Goal: Task Accomplishment & Management: Manage account settings

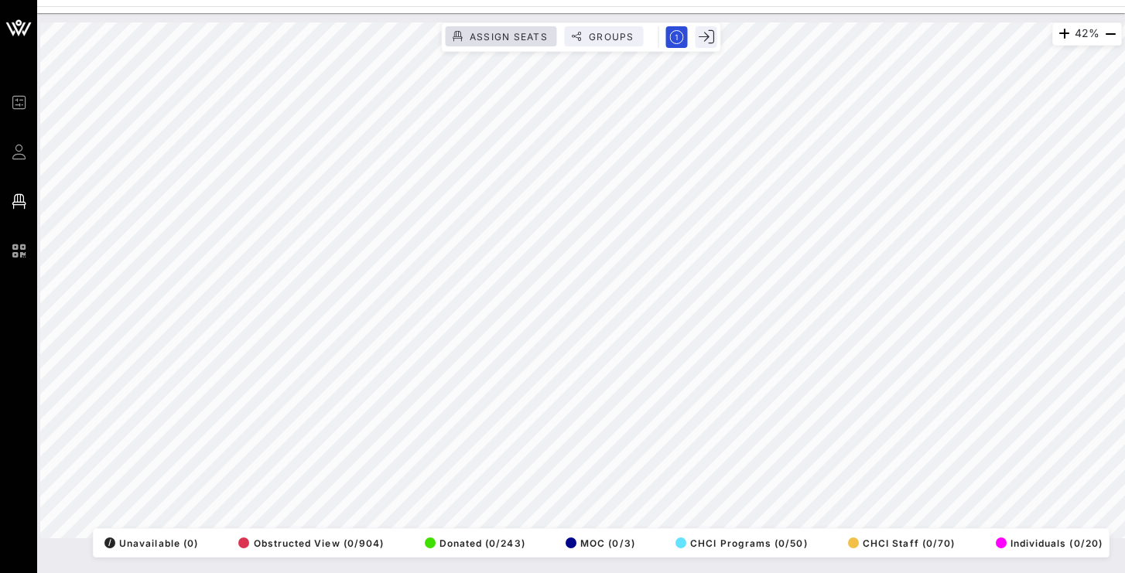
click at [500, 32] on span "Assign Seats" at bounding box center [508, 37] width 79 height 12
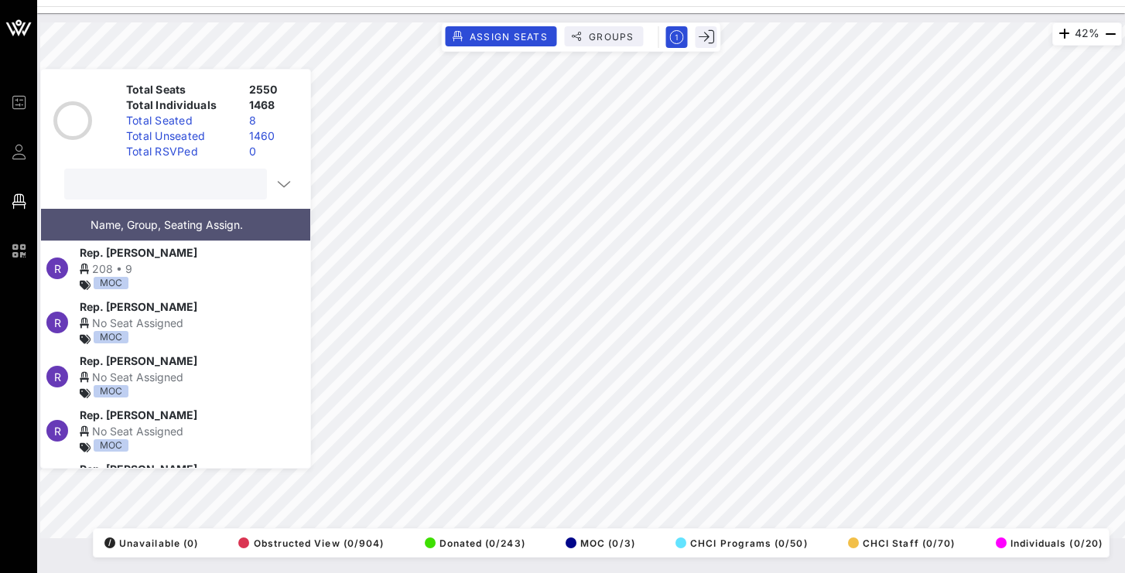
click at [161, 189] on input "text" at bounding box center [164, 184] width 181 height 20
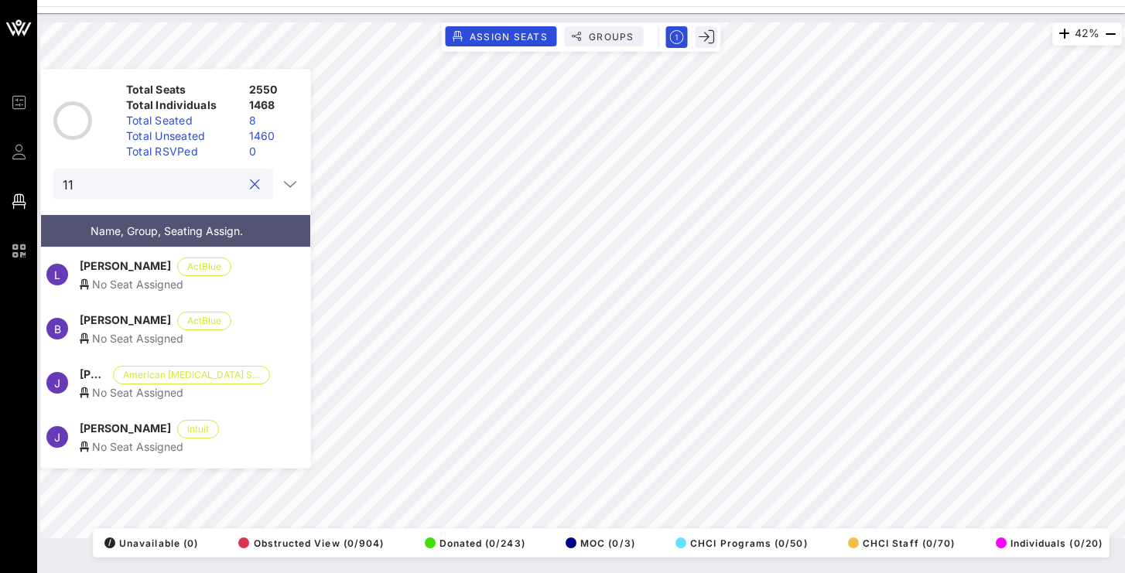
type input "1"
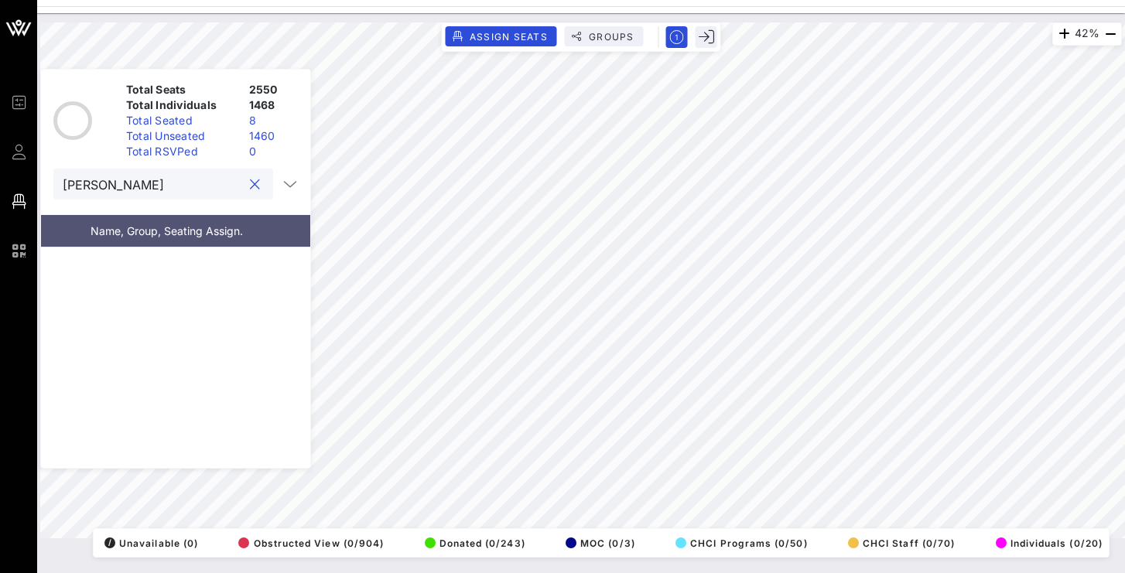
type input "[PERSON_NAME]"
click at [255, 186] on button "clear icon" at bounding box center [255, 184] width 10 height 15
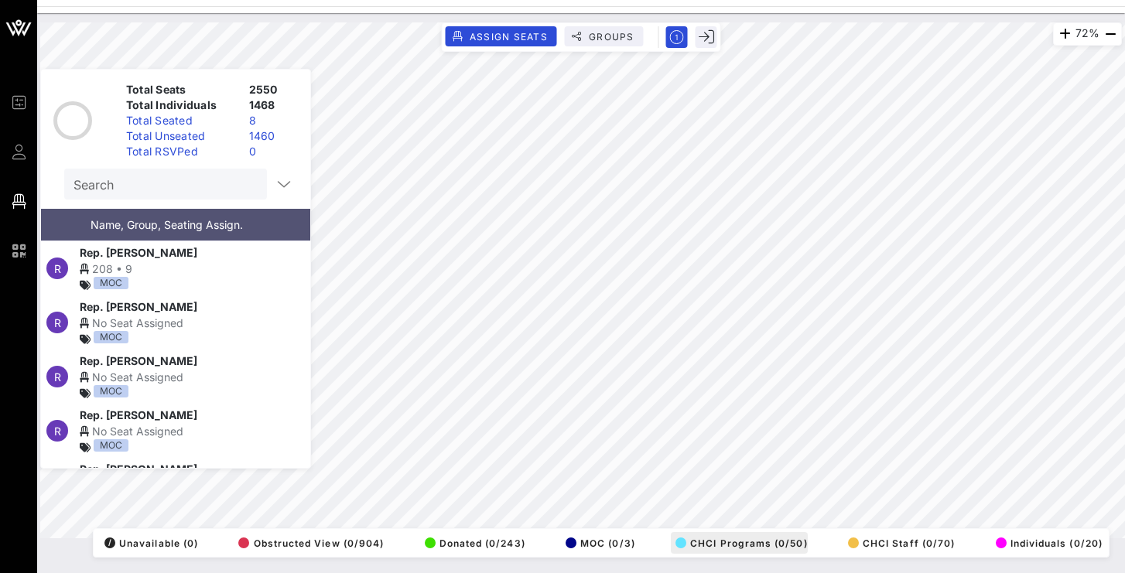
click at [717, 539] on div "72% Assign Seats Groups Exit Total Seats 2550 Total Individuals 1468 Total Seat…" at bounding box center [581, 280] width 1082 height 516
click at [1124, 174] on html "Event Builder Guests Floor Plan QR Scanner CHCI 48th Annual Awards Gala 72% Ass…" at bounding box center [562, 286] width 1125 height 573
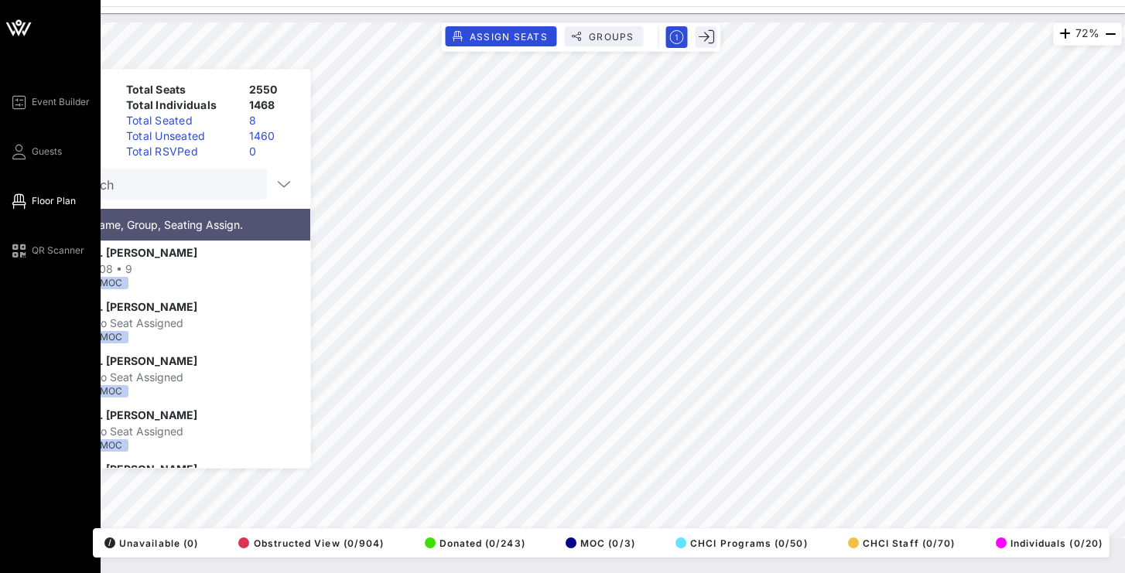
click at [22, 203] on icon at bounding box center [18, 201] width 19 height 2
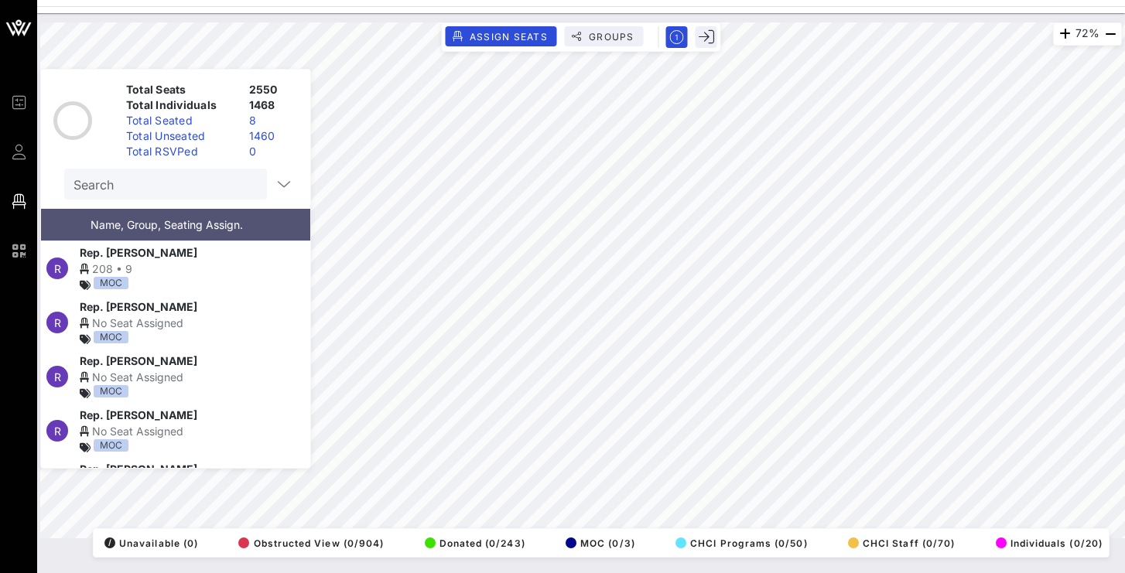
click at [1124, 124] on html "Event Builder Guests Floor Plan QR Scanner CHCI 48th Annual Awards Gala 72% Ass…" at bounding box center [562, 286] width 1125 height 573
click at [1124, 109] on html "Event Builder Guests Floor Plan QR Scanner CHCI 48th Annual Awards Gala 72% Ass…" at bounding box center [562, 286] width 1125 height 573
click at [645, 528] on div "89% Assign Seats Groups Exit Total Seats 2550 Total Individuals 1468 Total Seat…" at bounding box center [581, 280] width 1082 height 516
click at [533, 529] on div "89% Assign Seats Groups Exit Total Seats 2550 Total Individuals 1468 Total Seat…" at bounding box center [581, 280] width 1082 height 516
click at [111, 385] on div "MOC" at bounding box center [111, 391] width 35 height 12
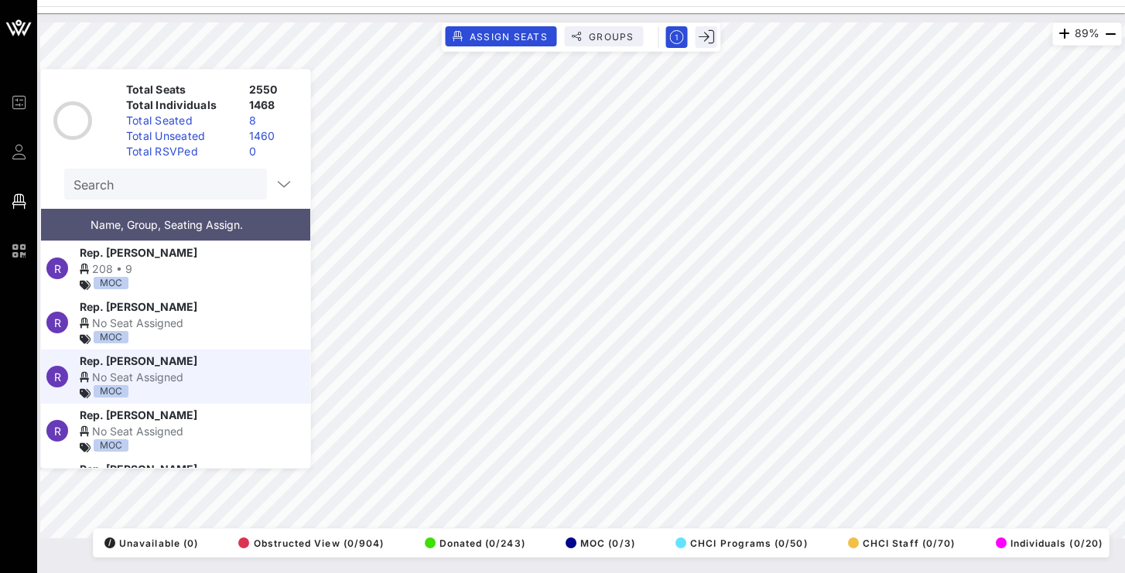
click at [162, 357] on span "Rep. [PERSON_NAME]" at bounding box center [139, 361] width 118 height 16
click at [157, 376] on div "No Seat Assigned" at bounding box center [175, 377] width 190 height 16
click at [59, 374] on span "R" at bounding box center [57, 377] width 7 height 13
click at [133, 364] on span "Rep. [PERSON_NAME]" at bounding box center [139, 361] width 118 height 16
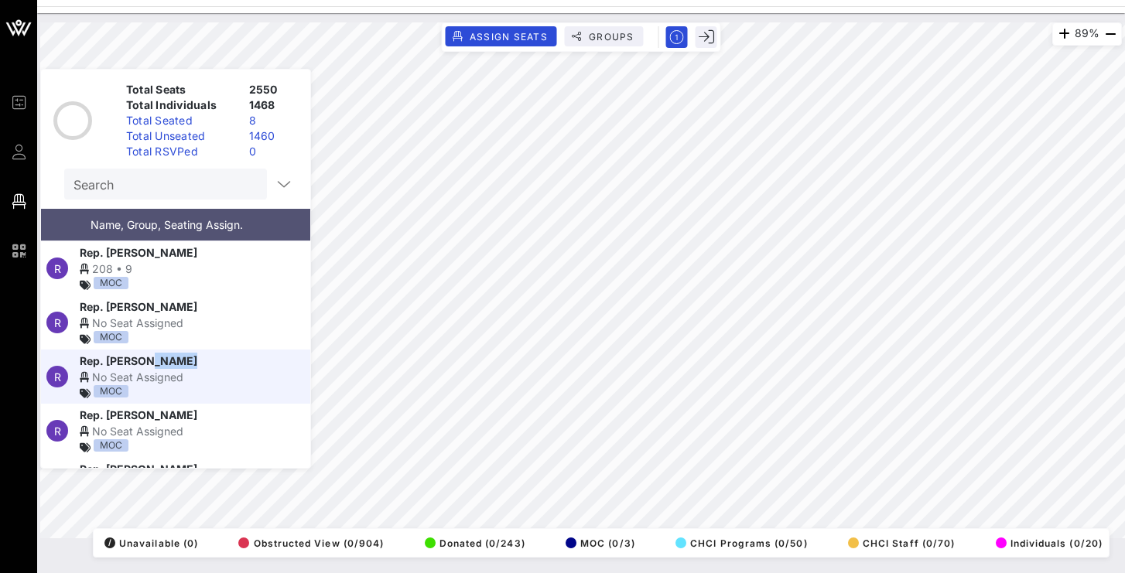
click at [133, 364] on span "Rep. [PERSON_NAME]" at bounding box center [139, 361] width 118 height 16
click at [226, 302] on div "Rep. [PERSON_NAME]" at bounding box center [175, 307] width 190 height 16
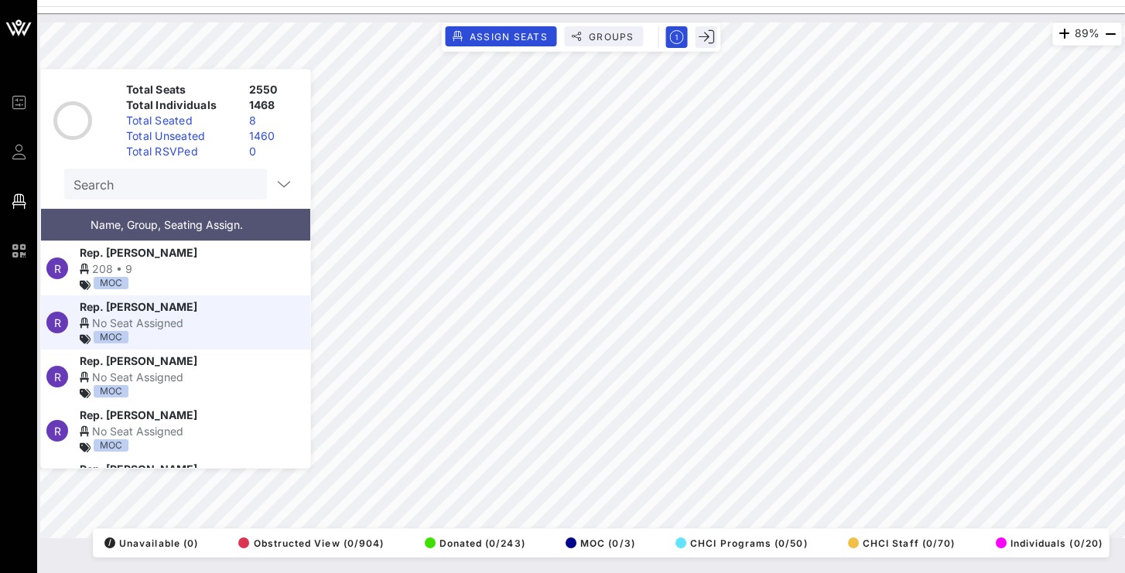
click at [1124, 176] on html "Event Builder Guests Floor Plan QR Scanner CHCI 48th Annual Awards Gala 89% Ass…" at bounding box center [562, 286] width 1125 height 573
click at [1124, 213] on html "Event Builder Guests Floor Plan QR Scanner CHCI 48th Annual Awards Gala 53% Ass…" at bounding box center [562, 286] width 1125 height 573
click at [1124, 0] on html "Event Builder Guests Floor Plan QR Scanner CHCI 48th Annual Awards Gala 89% Ass…" at bounding box center [562, 286] width 1125 height 573
click at [960, 5] on div "Event Builder Guests Floor Plan QR Scanner CHCI 48th Annual Awards Gala 89% Ass…" at bounding box center [562, 286] width 1125 height 573
click at [992, 573] on html "Event Builder Guests Floor Plan QR Scanner CHCI 48th Annual Awards Gala 94% Ass…" at bounding box center [562, 286] width 1125 height 573
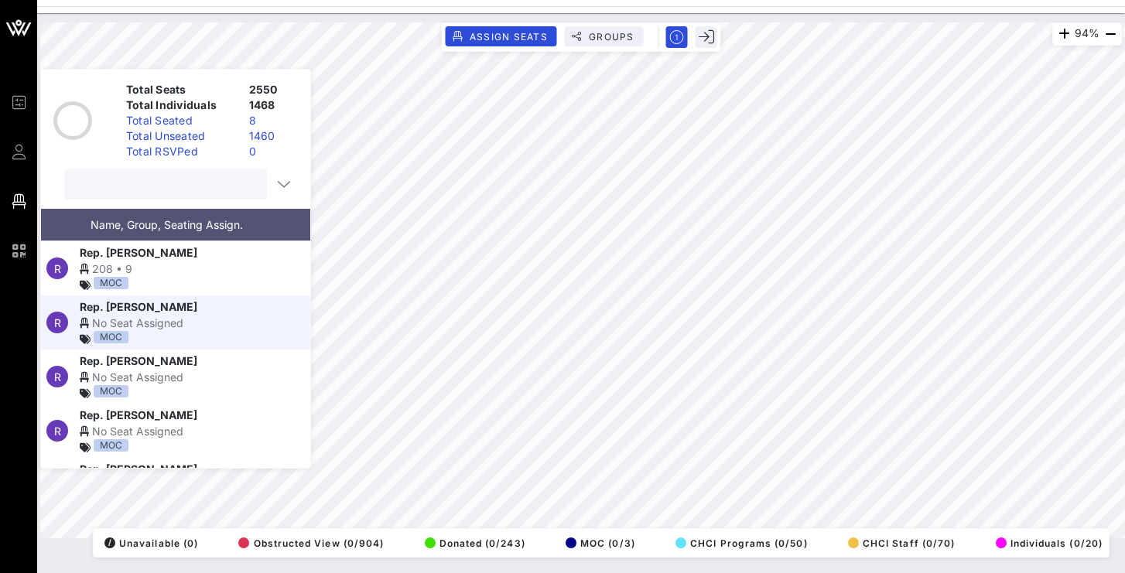
click at [142, 190] on input "text" at bounding box center [164, 184] width 181 height 20
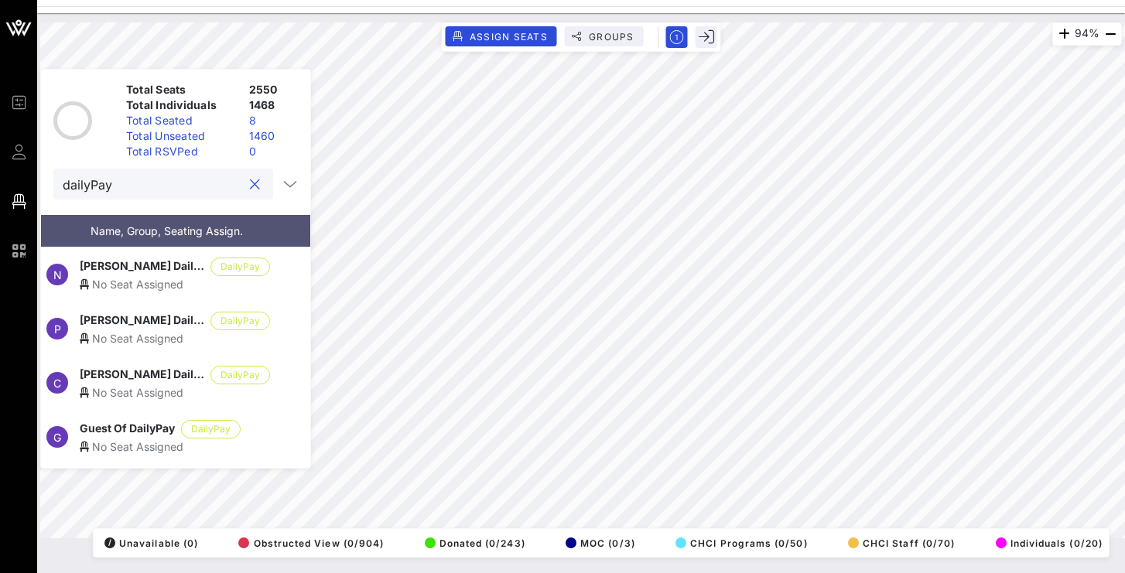
type input "dailyPay"
click at [256, 185] on button "clear icon" at bounding box center [255, 184] width 10 height 15
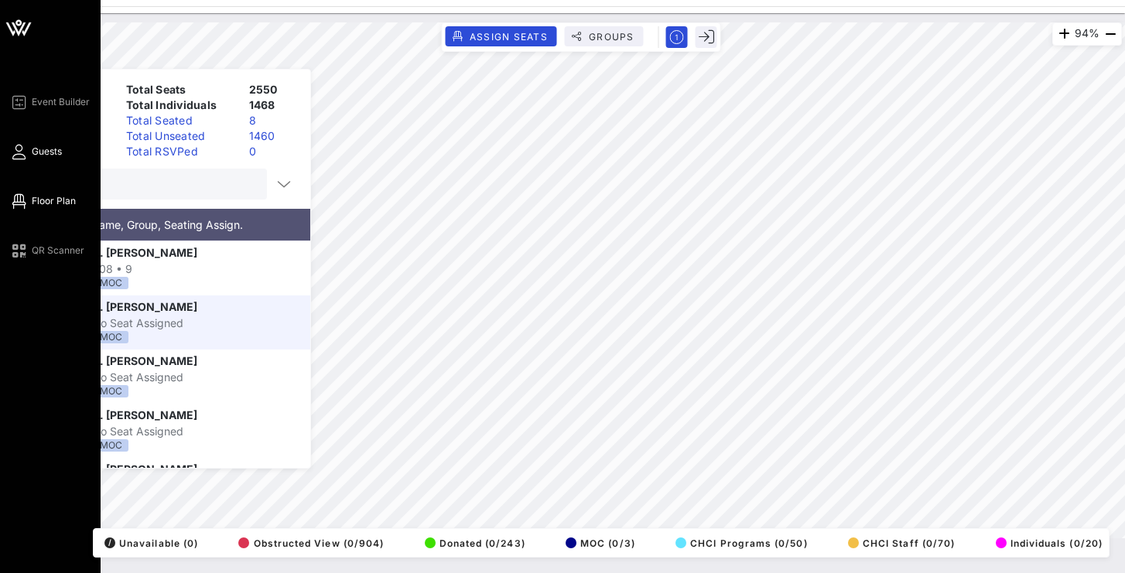
click at [53, 149] on span "Guests" at bounding box center [47, 152] width 30 height 14
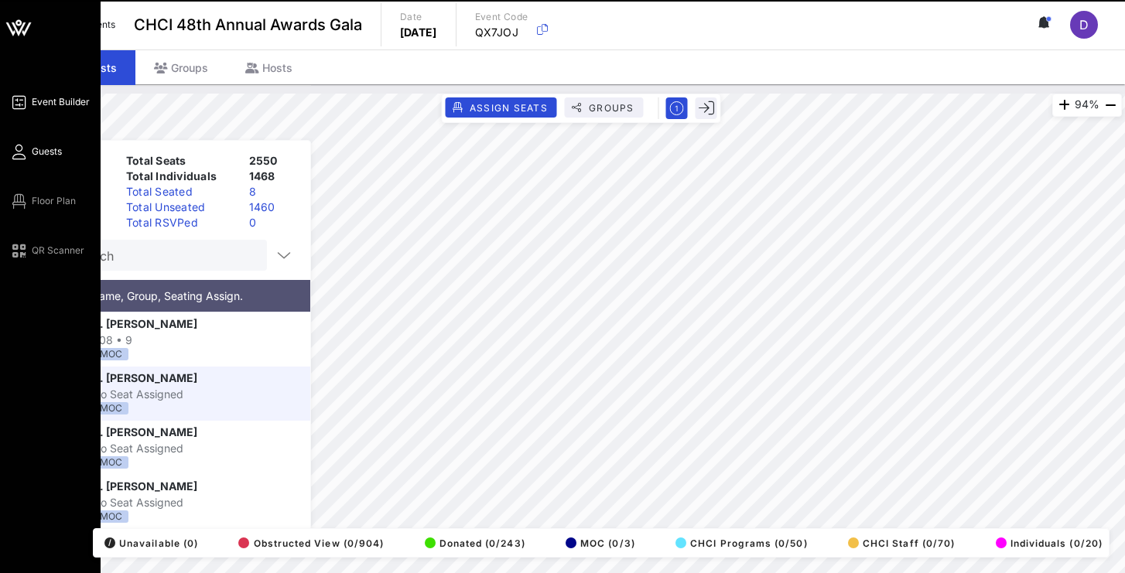
click at [67, 102] on span "Event Builder" at bounding box center [61, 102] width 58 height 14
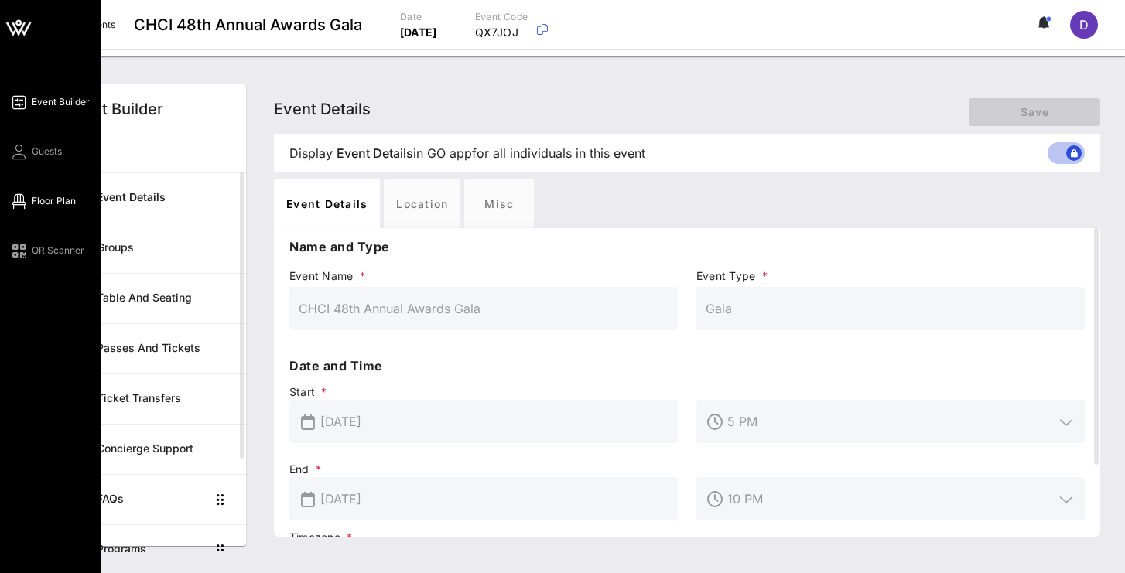
click at [52, 197] on span "Floor Plan" at bounding box center [54, 201] width 44 height 14
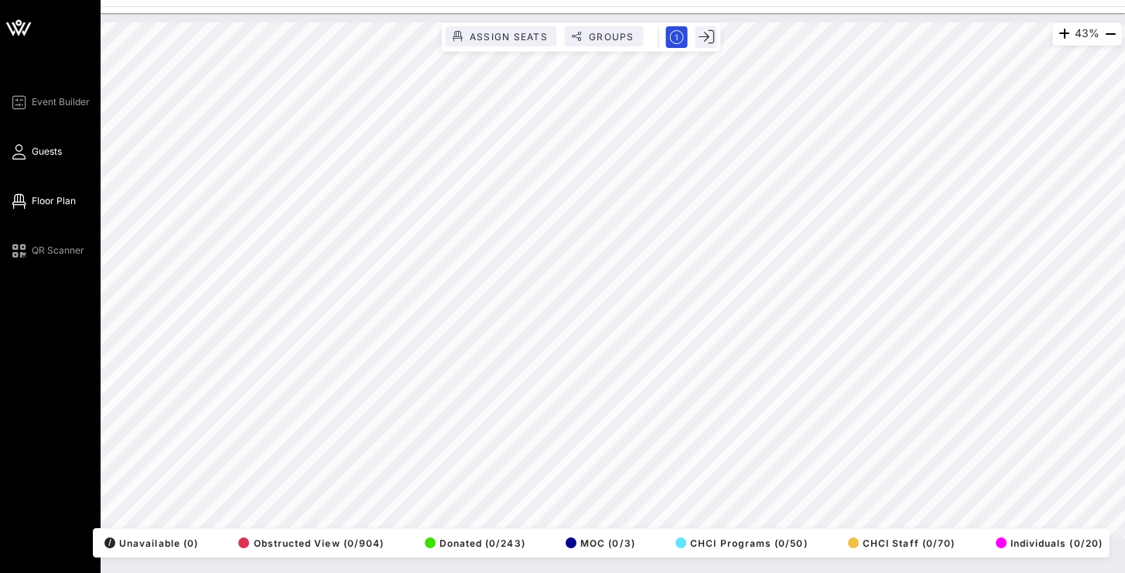
click at [59, 152] on span "Guests" at bounding box center [47, 152] width 30 height 14
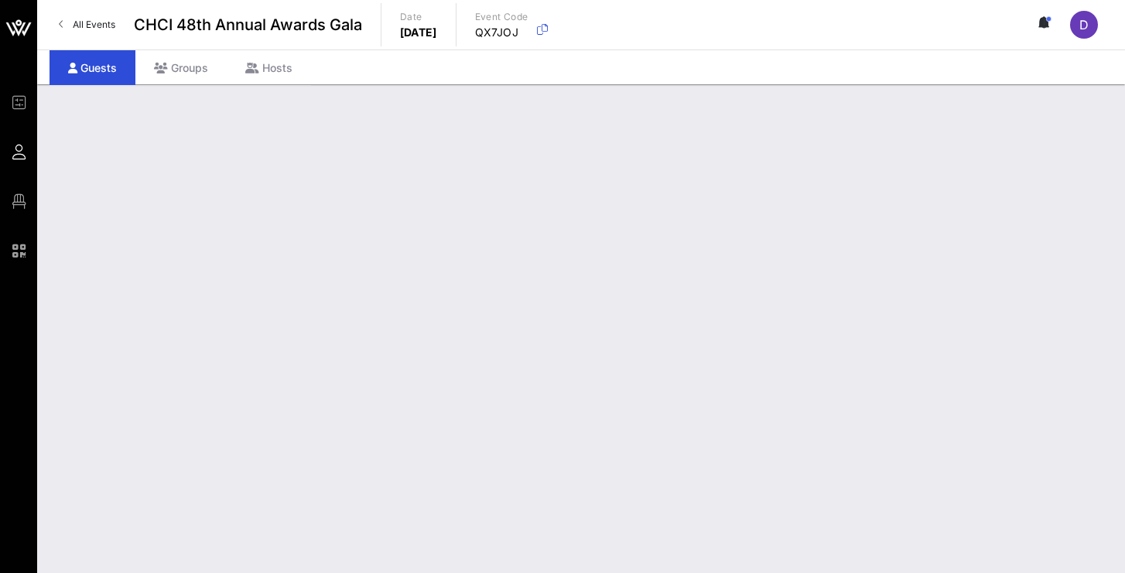
drag, startPoint x: 59, startPoint y: 152, endPoint x: 463, endPoint y: 470, distance: 514.7
click at [600, 436] on div at bounding box center [697, 430] width 760 height 43
click at [469, 457] on div at bounding box center [697, 474] width 760 height 43
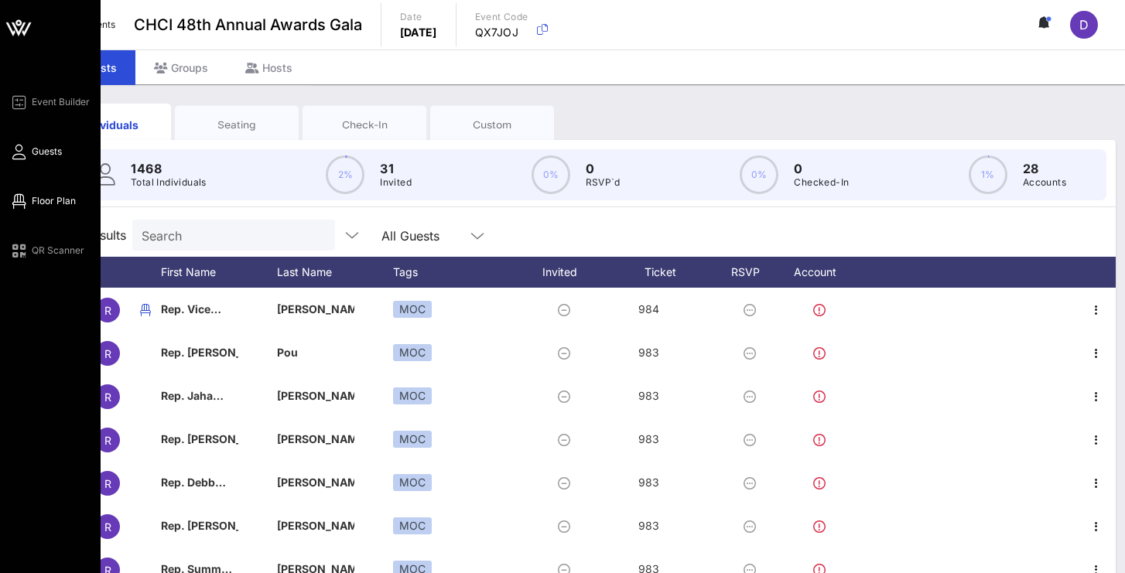
click at [47, 201] on span "Floor Plan" at bounding box center [54, 201] width 44 height 14
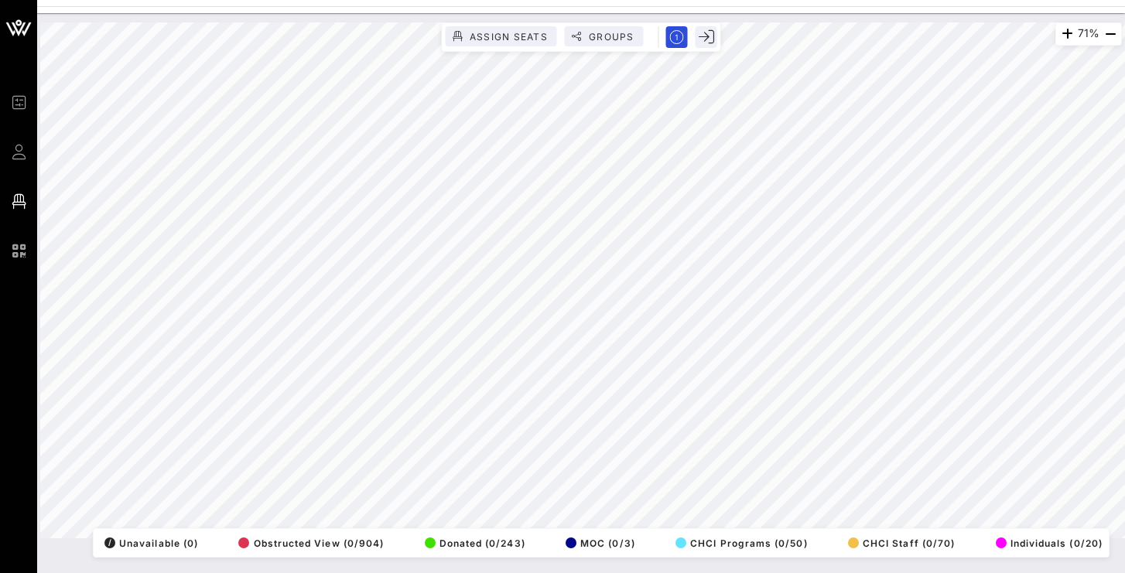
click at [734, 0] on html "Event Builder Guests Floor Plan QR Scanner CHCI 48th Annual Awards Gala 71% Ass…" at bounding box center [562, 286] width 1125 height 573
click at [424, 5] on div "Event Builder Guests Floor Plan QR Scanner CHCI 48th Annual Awards Gala 69% Ass…" at bounding box center [562, 286] width 1125 height 573
click at [438, 573] on html "Event Builder Guests Floor Plan QR Scanner CHCI 48th Annual Awards Gala 69% Ass…" at bounding box center [562, 286] width 1125 height 573
click at [1124, 227] on html "Event Builder Guests Floor Plan QR Scanner CHCI 48th Annual Awards Gala 69% Ass…" at bounding box center [562, 286] width 1125 height 573
click at [576, 539] on div "69% Assign Seats Groups Exit All Reserved Shared Total Guests 1402 Total Seated…" at bounding box center [581, 280] width 1082 height 516
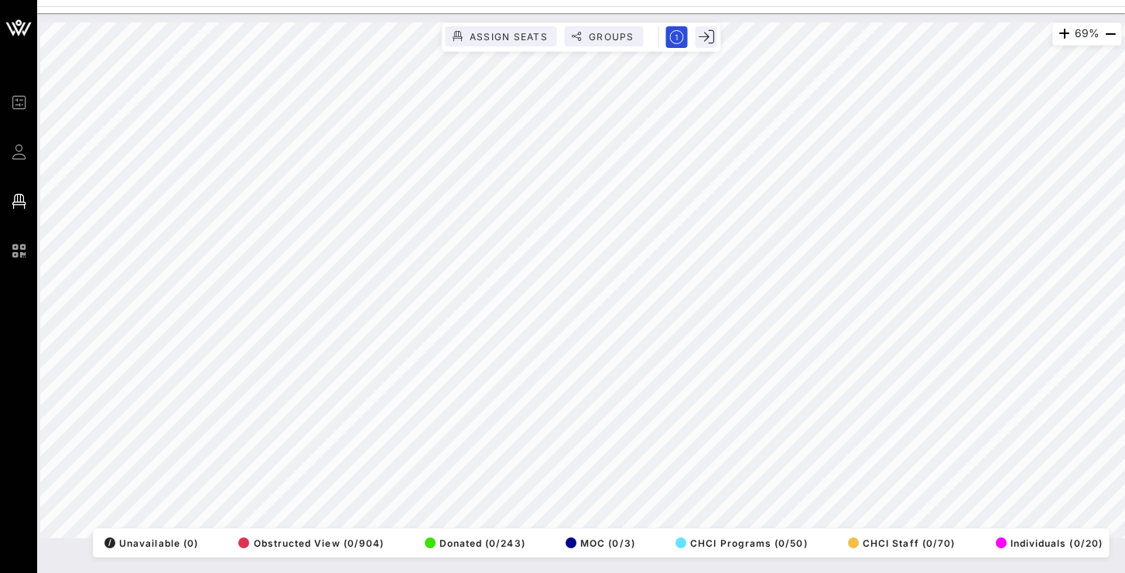
click at [1118, 19] on div "69% Assign Seats Groups Exit All Reserved Shared Total Guests 1402 Total Seated…" at bounding box center [581, 280] width 1100 height 535
click at [757, 539] on div "121% Assign Seats Groups Exit All Reserved Shared Total Guests 1402 Total Seate…" at bounding box center [581, 280] width 1082 height 516
click at [1124, 248] on html "Event Builder Guests Floor Plan QR Scanner CHCI 48th Annual Awards Gala 102% As…" at bounding box center [562, 286] width 1125 height 573
click at [1124, 302] on html "Event Builder Guests Floor Plan QR Scanner CHCI 48th Annual Awards Gala 102% As…" at bounding box center [562, 286] width 1125 height 573
click at [1124, 221] on html "Event Builder Guests Floor Plan QR Scanner CHCI 48th Annual Awards Gala 73% Ass…" at bounding box center [562, 286] width 1125 height 573
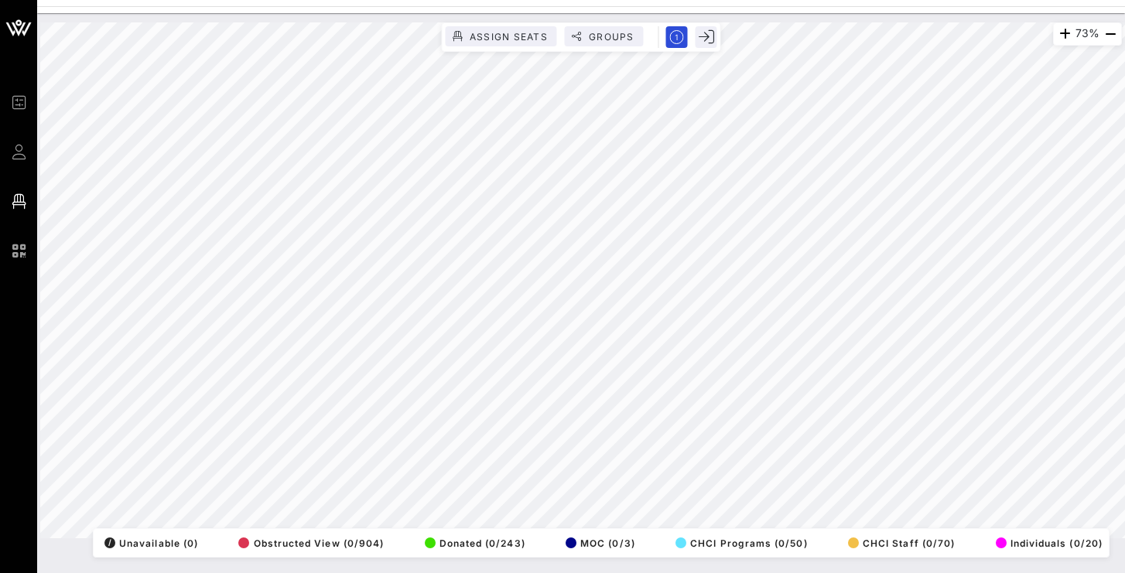
click at [638, 20] on div "73% Assign Seats Groups Exit All Reserved Shared Total Guests 1402 Total Seated…" at bounding box center [581, 280] width 1100 height 535
click at [698, 539] on div "63% Assign Seats Groups Exit All Reserved Shared Total Guests 1402 Total Seated…" at bounding box center [581, 280] width 1082 height 516
click at [929, 539] on div "99% Assign Seats Groups Exit All Reserved Shared Total Guests 1402 Total Seated…" at bounding box center [581, 280] width 1082 height 516
click at [1005, 0] on html "Event Builder Guests Floor Plan QR Scanner CHCI 48th Annual Awards Gala 99% Ass…" at bounding box center [562, 286] width 1125 height 573
click at [918, 0] on html "Event Builder Guests Floor Plan QR Scanner CHCI 48th Annual Awards Gala 99% Ass…" at bounding box center [562, 286] width 1125 height 573
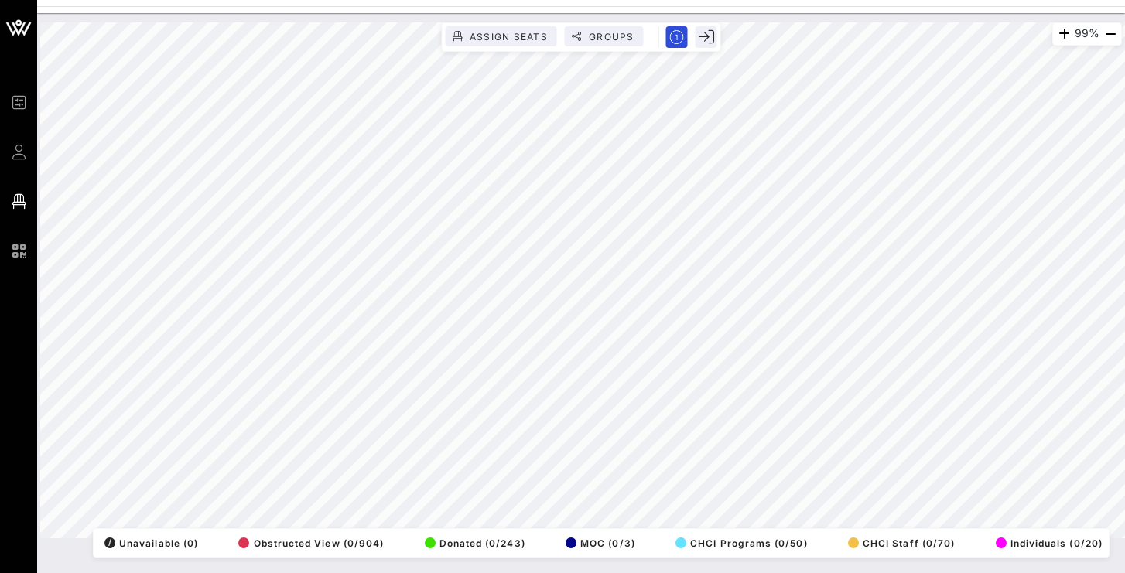
click at [955, 573] on html "Event Builder Guests Floor Plan QR Scanner CHCI 48th Annual Awards Gala 99% Ass…" at bounding box center [562, 286] width 1125 height 573
click at [983, 563] on div "99% Assign Seats Groups Exit All Reserved Shared Total Guests 1402 Total Seated…" at bounding box center [581, 293] width 1088 height 560
click at [1124, 126] on html "Event Builder Guests Floor Plan QR Scanner CHCI 48th Annual Awards Gala 99% Ass…" at bounding box center [562, 286] width 1125 height 573
click at [1124, 101] on html "Event Builder Guests Floor Plan QR Scanner CHCI 48th Annual Awards Gala 99% Ass…" at bounding box center [562, 286] width 1125 height 573
click at [729, 539] on div "62% Assign Seats Groups Exit All Reserved Shared Total Guests 1402 Total Seated…" at bounding box center [581, 280] width 1082 height 516
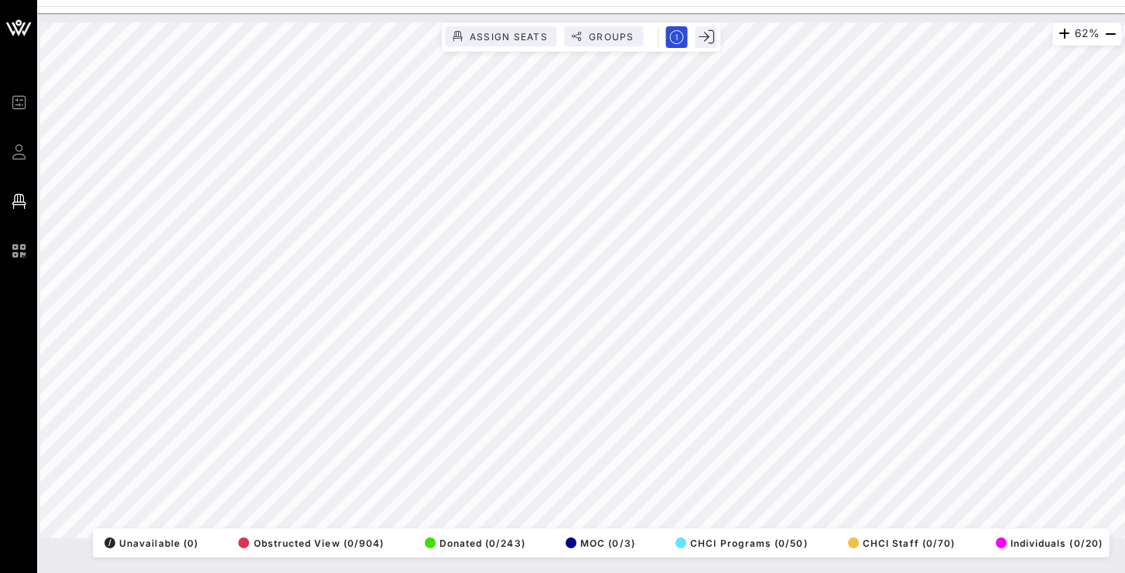
click at [658, 539] on div "62% Assign Seats Groups Exit All Reserved Shared Total Guests 1402 Total Seated…" at bounding box center [581, 280] width 1082 height 516
click at [501, 573] on html "Event Builder Guests Floor Plan QR Scanner CHCI 48th Annual Awards Gala 62% Ass…" at bounding box center [562, 286] width 1125 height 573
click at [431, 0] on html "Event Builder Guests Floor Plan QR Scanner CHCI 48th Annual Awards Gala 93% Ass…" at bounding box center [562, 286] width 1125 height 573
click at [501, 0] on html "Event Builder Guests Floor Plan QR Scanner CHCI 48th Annual Awards Gala 93% Ass…" at bounding box center [562, 286] width 1125 height 573
click at [527, 0] on html "Event Builder Guests Floor Plan QR Scanner CHCI 48th Annual Awards Gala 93% Ass…" at bounding box center [562, 286] width 1125 height 573
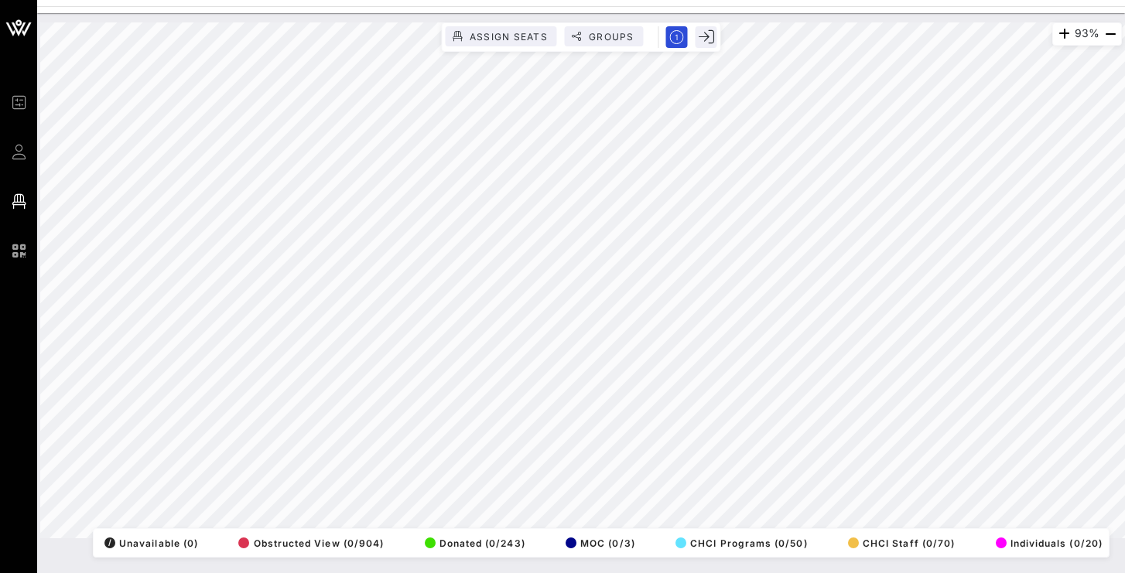
click at [771, 0] on html "Event Builder Guests Floor Plan QR Scanner CHCI 48th Annual Awards Gala 93% Ass…" at bounding box center [562, 286] width 1125 height 573
click at [487, 530] on div "59% Assign Seats Groups Exit All Reserved Shared Total Guests 1402 Total Seated…" at bounding box center [581, 280] width 1082 height 516
click at [605, 566] on div "59% Assign Seats Groups Exit All Reserved Shared Total Guests 1402 Total Seated…" at bounding box center [581, 293] width 1088 height 560
click at [627, 562] on div "59% Assign Seats Groups Exit All Reserved Shared Total Guests 1402 Total Seated…" at bounding box center [581, 293] width 1088 height 560
